Goal: Task Accomplishment & Management: Manage account settings

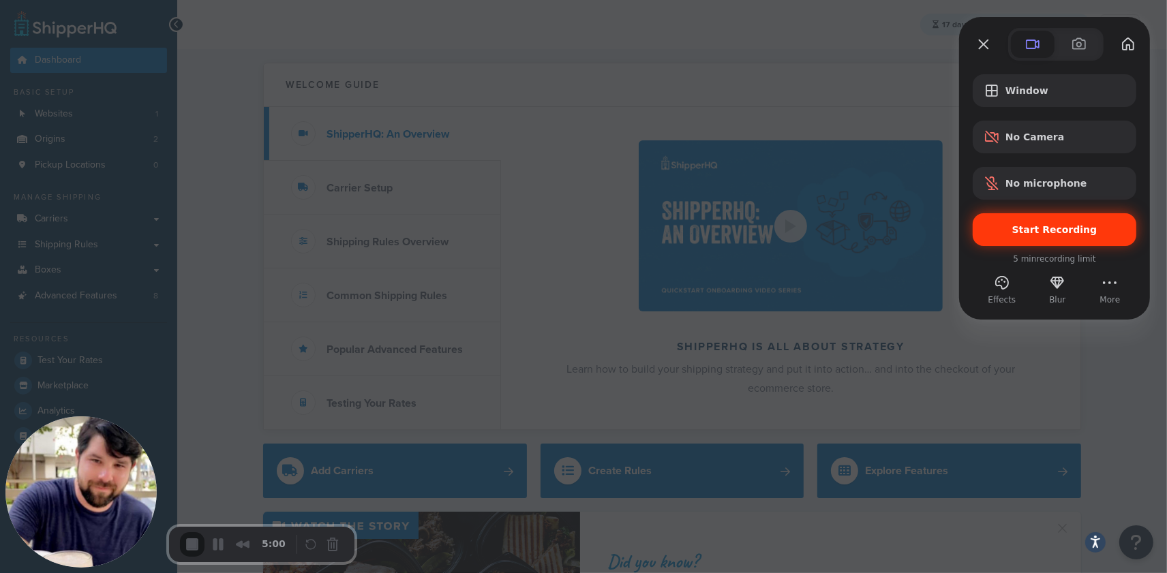
click at [1034, 235] on div "Start Recording" at bounding box center [1055, 229] width 164 height 33
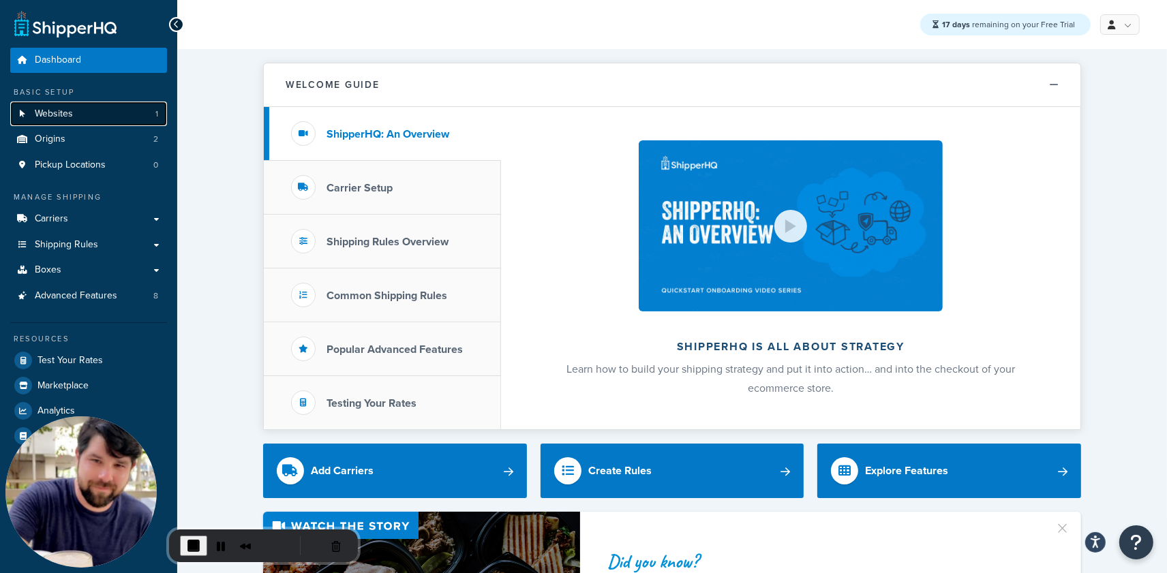
click at [76, 107] on link "Websites 1" at bounding box center [88, 114] width 157 height 25
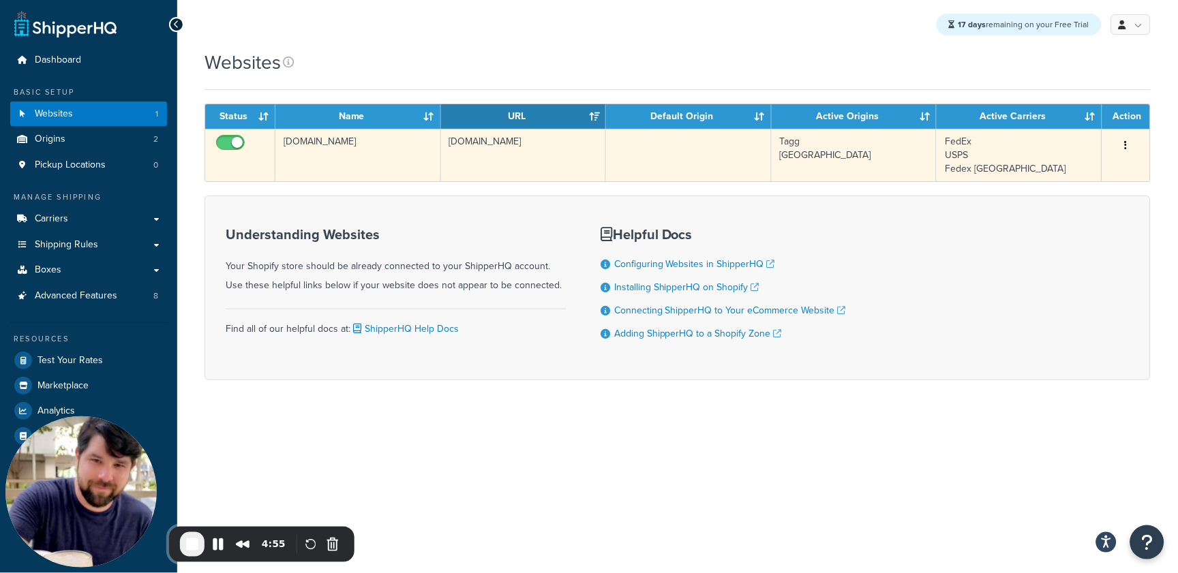
click at [521, 163] on td "[DOMAIN_NAME]" at bounding box center [524, 155] width 166 height 52
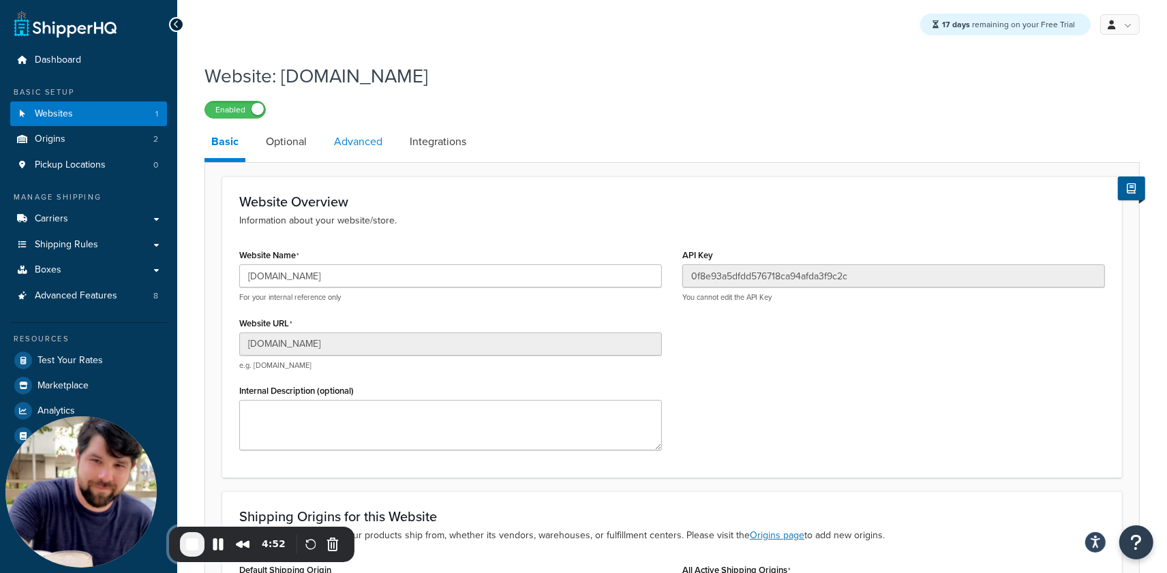
click at [359, 144] on link "Advanced" at bounding box center [358, 141] width 62 height 33
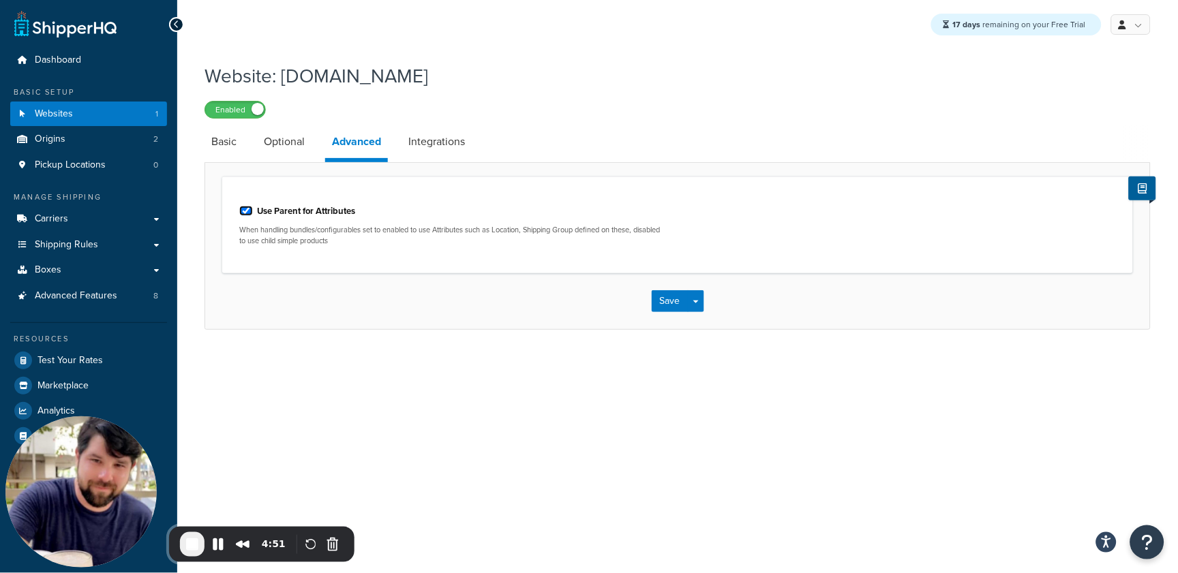
click at [246, 209] on input "Use Parent for Attributes" at bounding box center [246, 211] width 14 height 10
checkbox input "false"
click at [658, 301] on button "Save" at bounding box center [670, 301] width 37 height 22
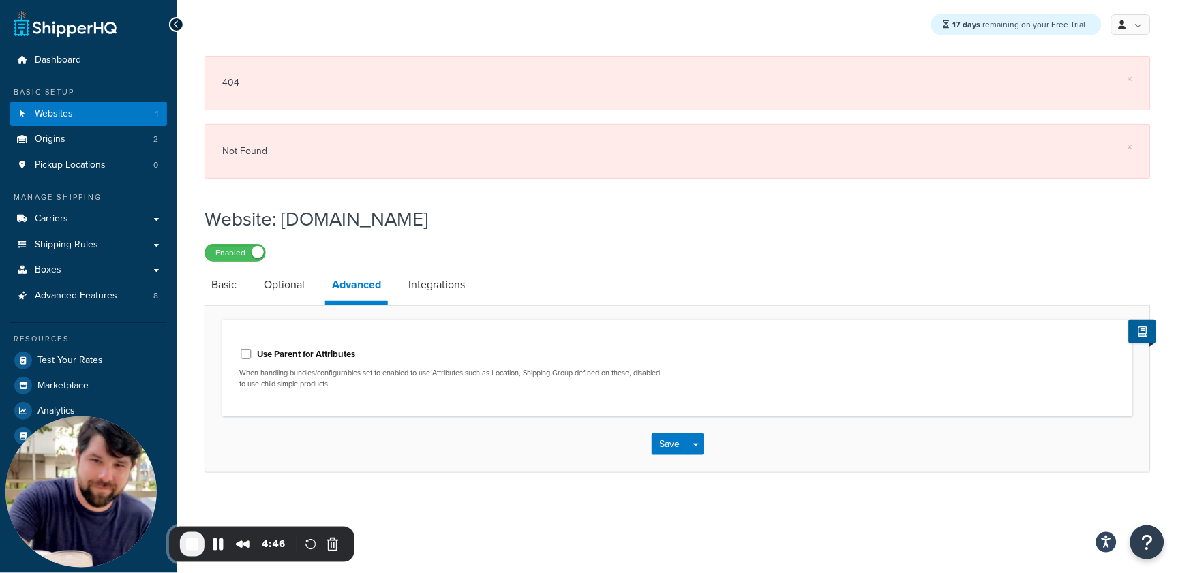
click at [496, 335] on div "Use Parent for Attributes When handling bundles/configurables set to enabled to…" at bounding box center [677, 368] width 911 height 97
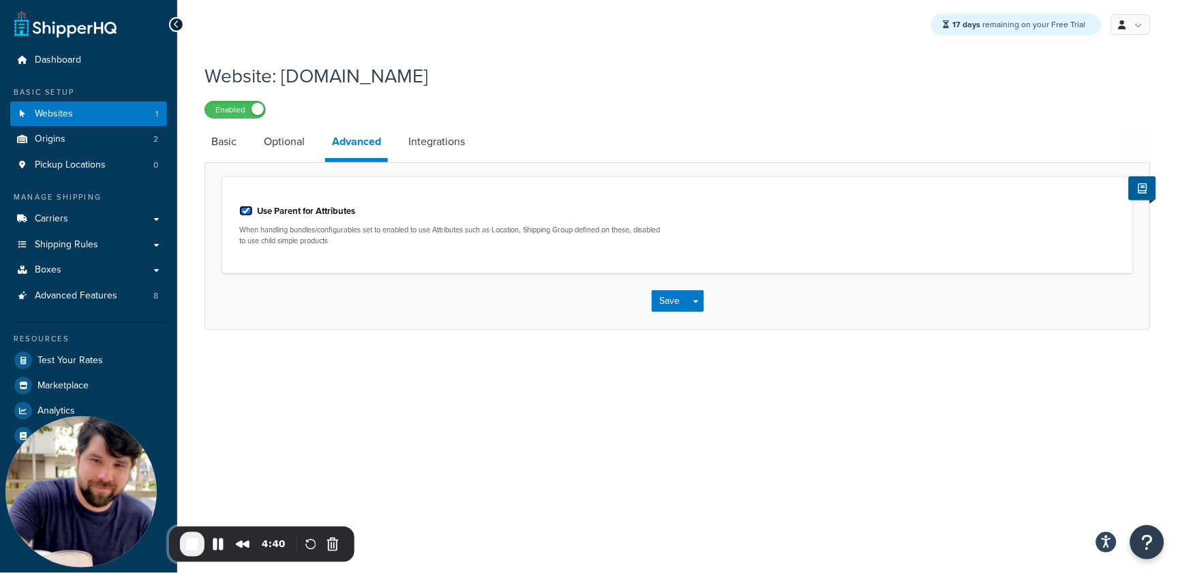
click at [245, 213] on input "Use Parent for Attributes" at bounding box center [246, 211] width 14 height 10
checkbox input "false"
click at [666, 305] on button "Save" at bounding box center [670, 301] width 37 height 22
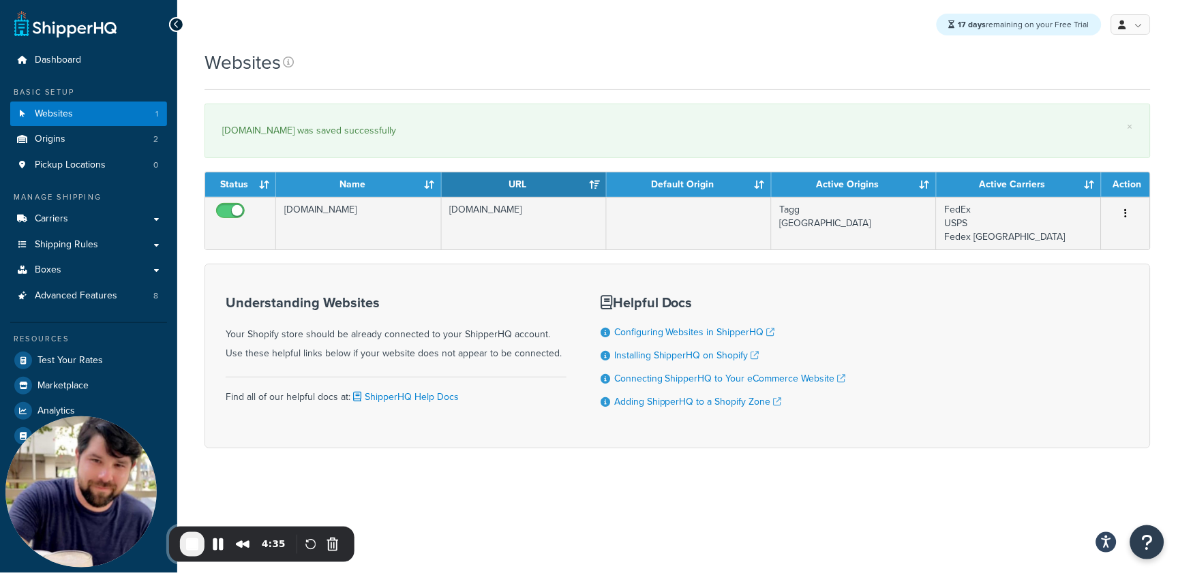
drag, startPoint x: 222, startPoint y: 129, endPoint x: 470, endPoint y: 146, distance: 248.7
click at [470, 146] on div "× [DOMAIN_NAME] was saved successfully" at bounding box center [677, 131] width 946 height 55
click at [490, 136] on div "[DOMAIN_NAME] was saved successfully" at bounding box center [677, 130] width 911 height 19
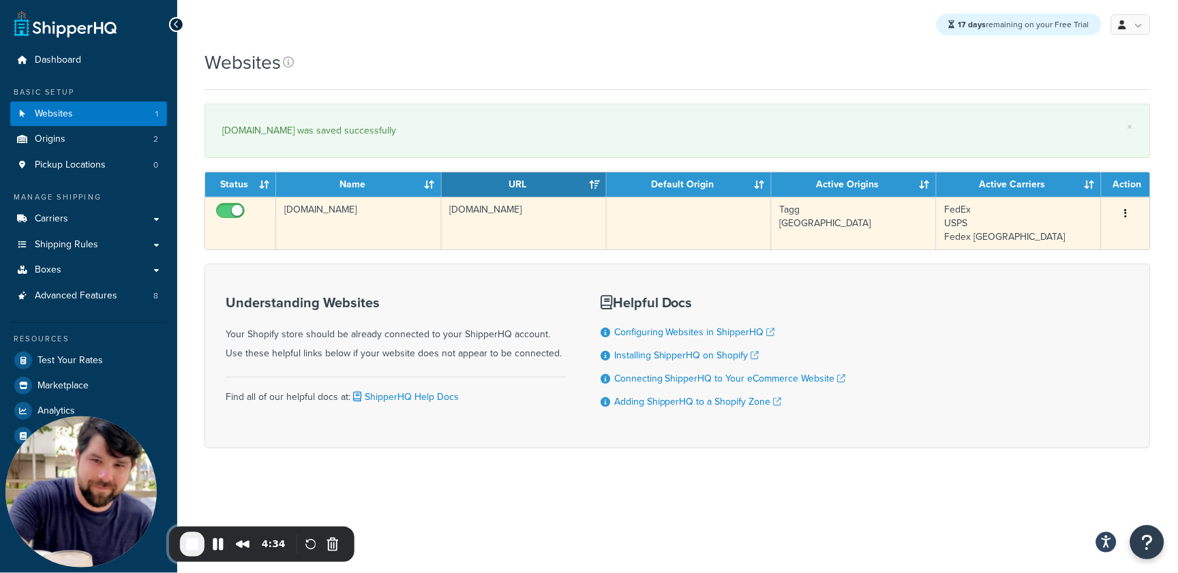
click at [418, 202] on td "[DOMAIN_NAME]" at bounding box center [358, 223] width 165 height 52
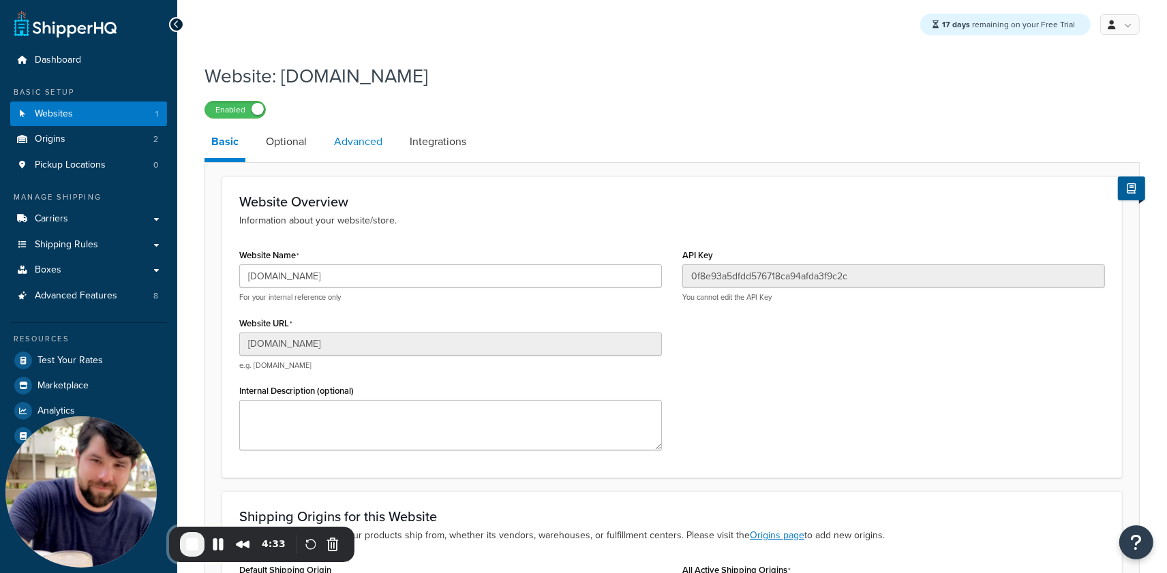
click at [377, 150] on link "Advanced" at bounding box center [358, 141] width 62 height 33
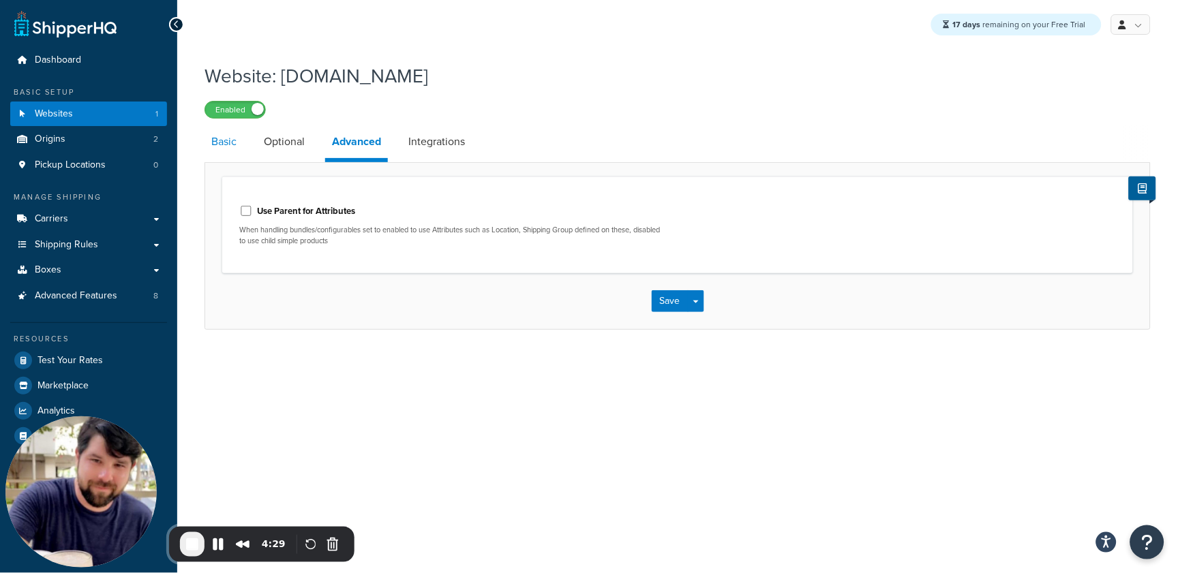
click at [234, 145] on link "Basic" at bounding box center [223, 141] width 39 height 33
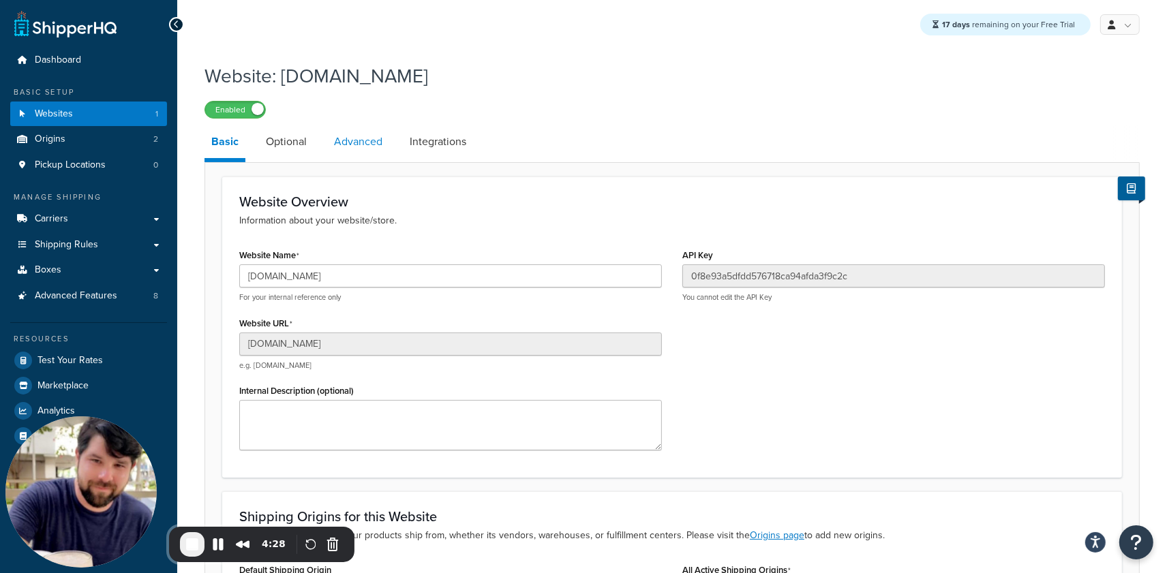
click at [361, 145] on link "Advanced" at bounding box center [358, 141] width 62 height 33
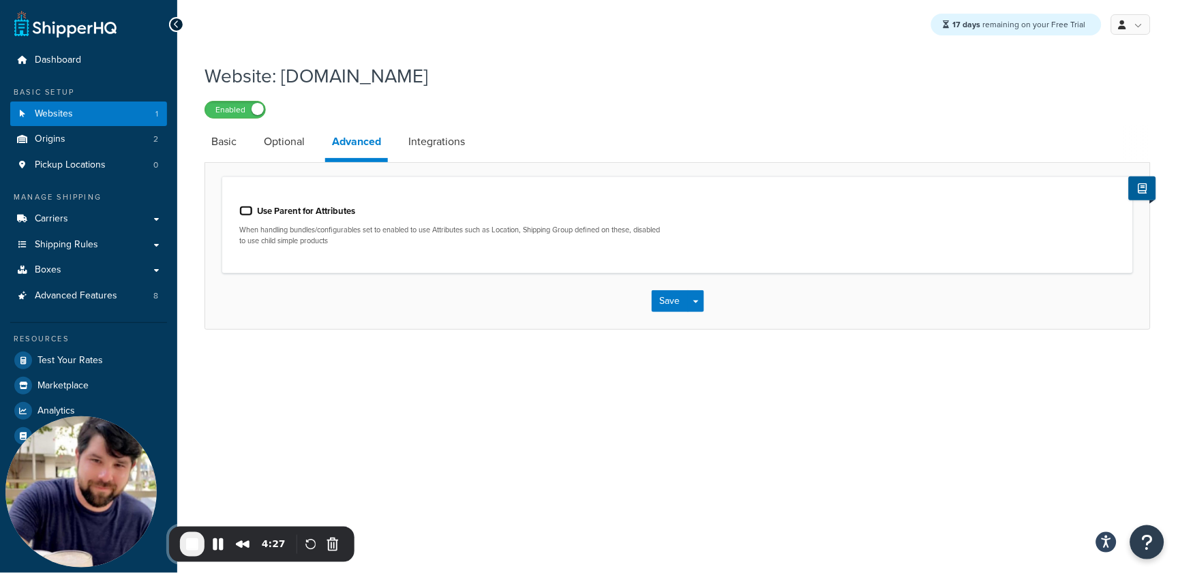
click at [245, 212] on input "Use Parent for Attributes" at bounding box center [246, 211] width 14 height 10
checkbox input "true"
click at [673, 299] on button "Save" at bounding box center [670, 301] width 37 height 22
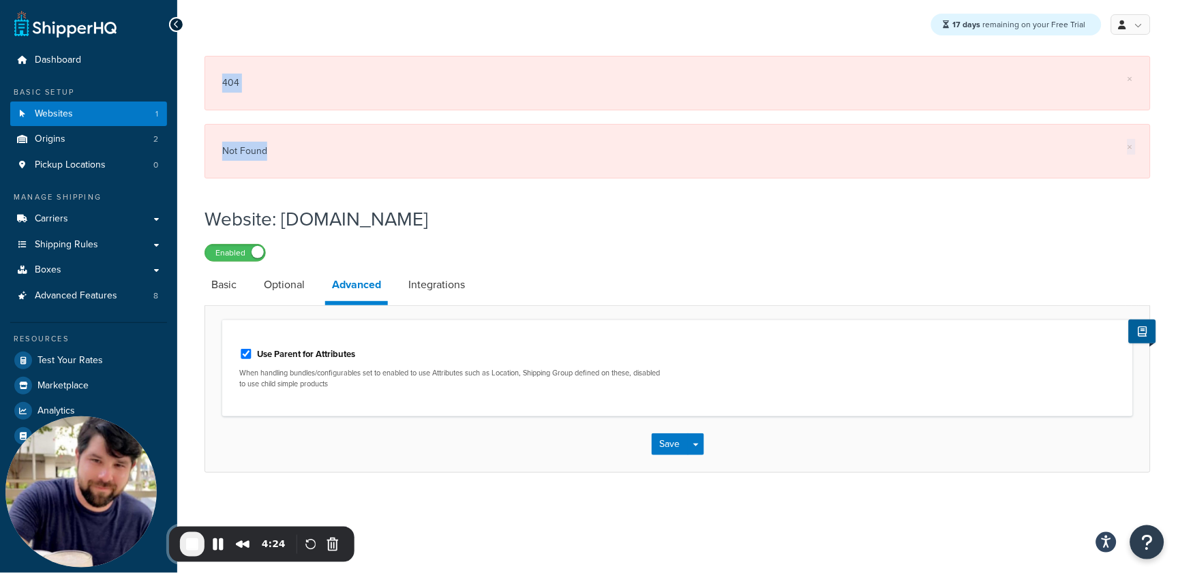
drag, startPoint x: 307, startPoint y: 118, endPoint x: 322, endPoint y: 168, distance: 52.0
click at [322, 168] on div "× 404 × Not Found" at bounding box center [677, 117] width 946 height 123
click at [384, 224] on h1 "Website: [DOMAIN_NAME]" at bounding box center [668, 219] width 929 height 27
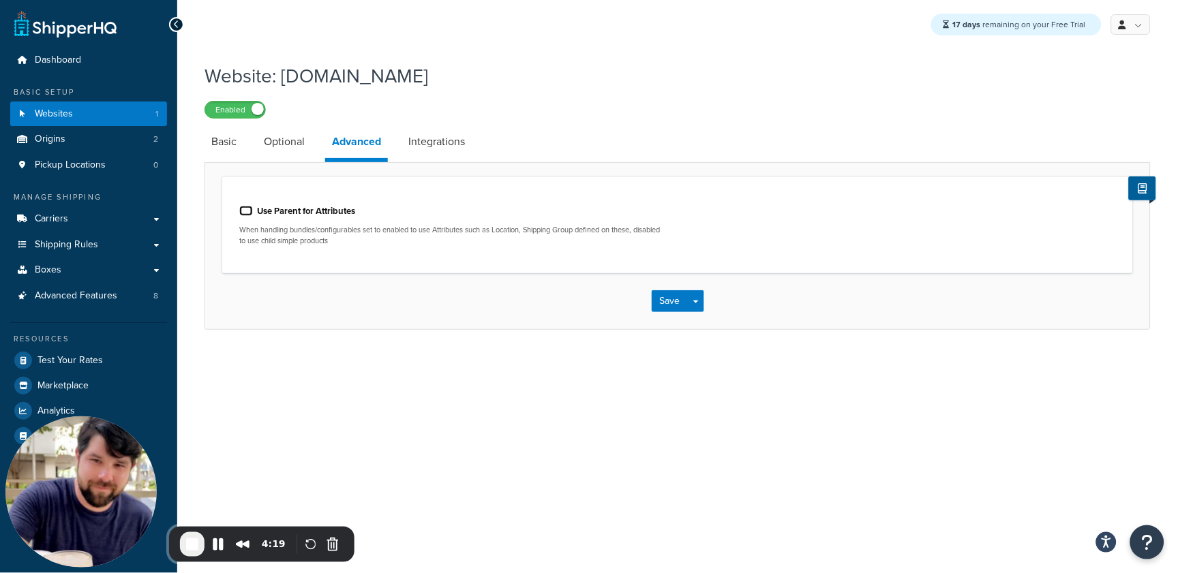
click at [247, 211] on input "Use Parent for Attributes" at bounding box center [246, 211] width 14 height 10
checkbox input "true"
click at [674, 299] on button "Save" at bounding box center [670, 301] width 37 height 22
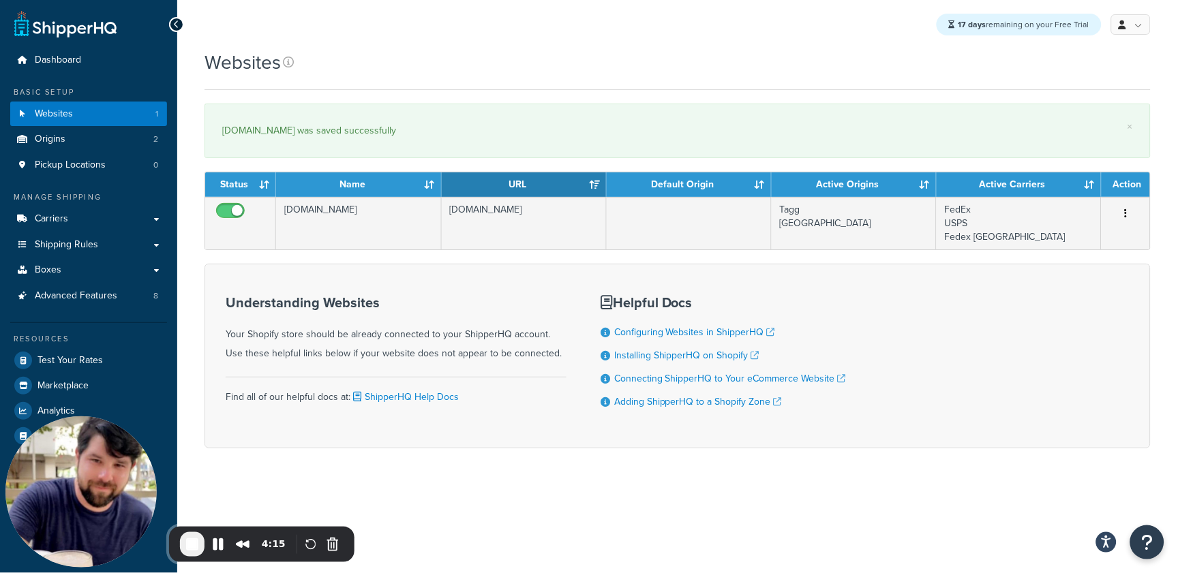
drag, startPoint x: 221, startPoint y: 131, endPoint x: 498, endPoint y: 141, distance: 277.6
click at [498, 141] on div "× pelican-products-qa.myshopify.com was saved successfully" at bounding box center [677, 131] width 946 height 55
click at [195, 545] on span "End Recording" at bounding box center [192, 544] width 16 height 16
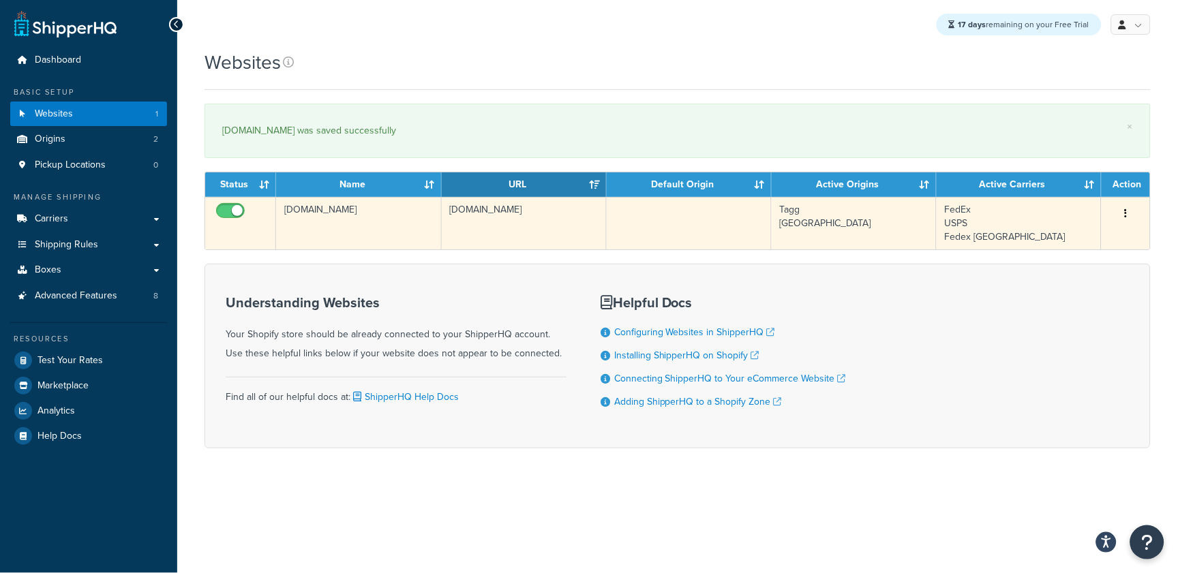
click at [402, 219] on td "[DOMAIN_NAME]" at bounding box center [358, 223] width 165 height 52
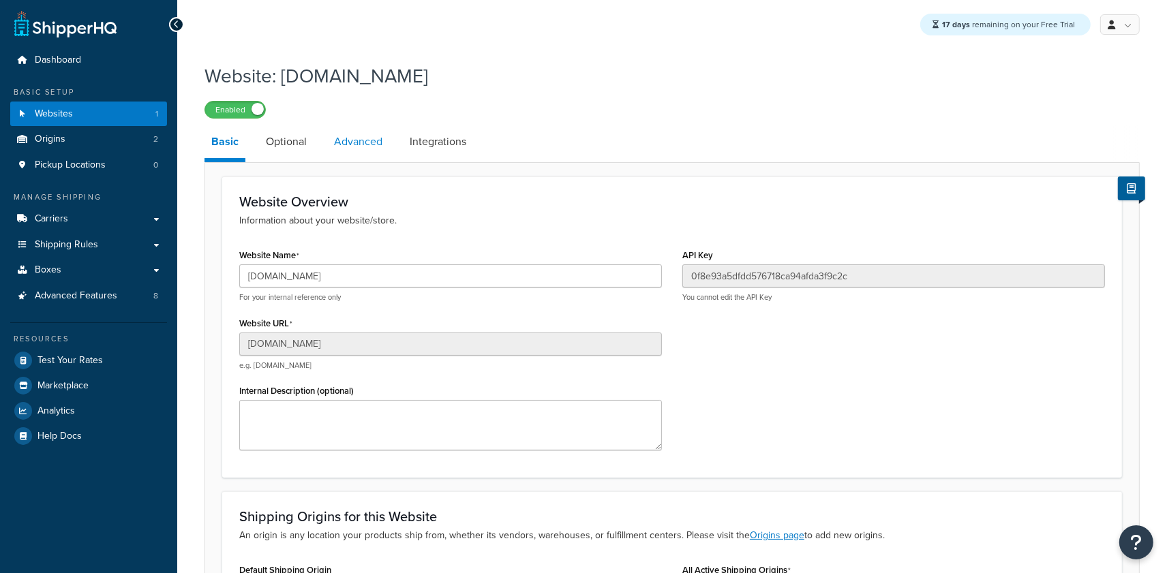
click at [360, 143] on link "Advanced" at bounding box center [358, 141] width 62 height 33
